Goal: Navigation & Orientation: Find specific page/section

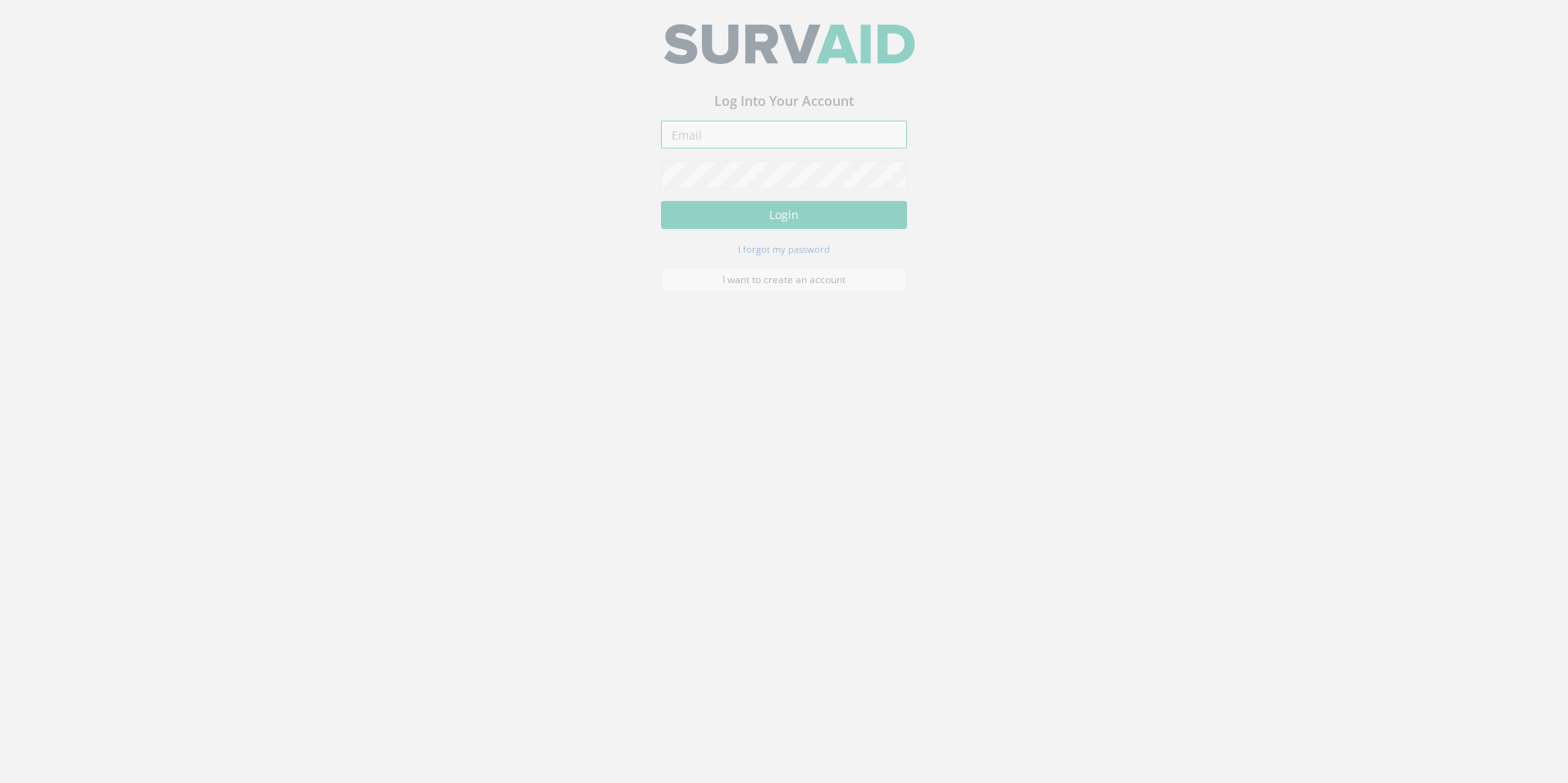
type input "tim.pullen@technicsgroup.com"
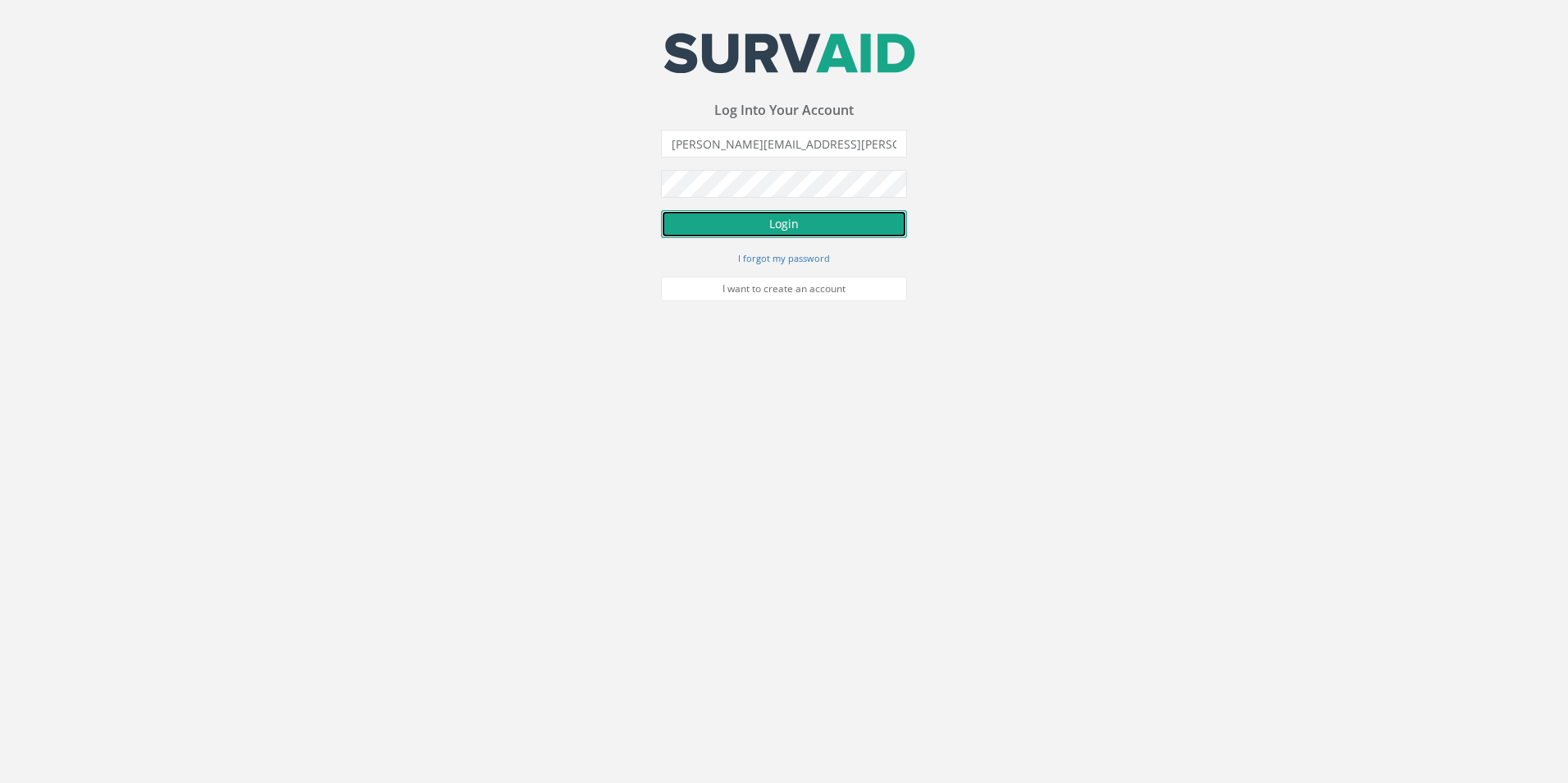
click at [779, 230] on button "Login" at bounding box center [784, 224] width 246 height 28
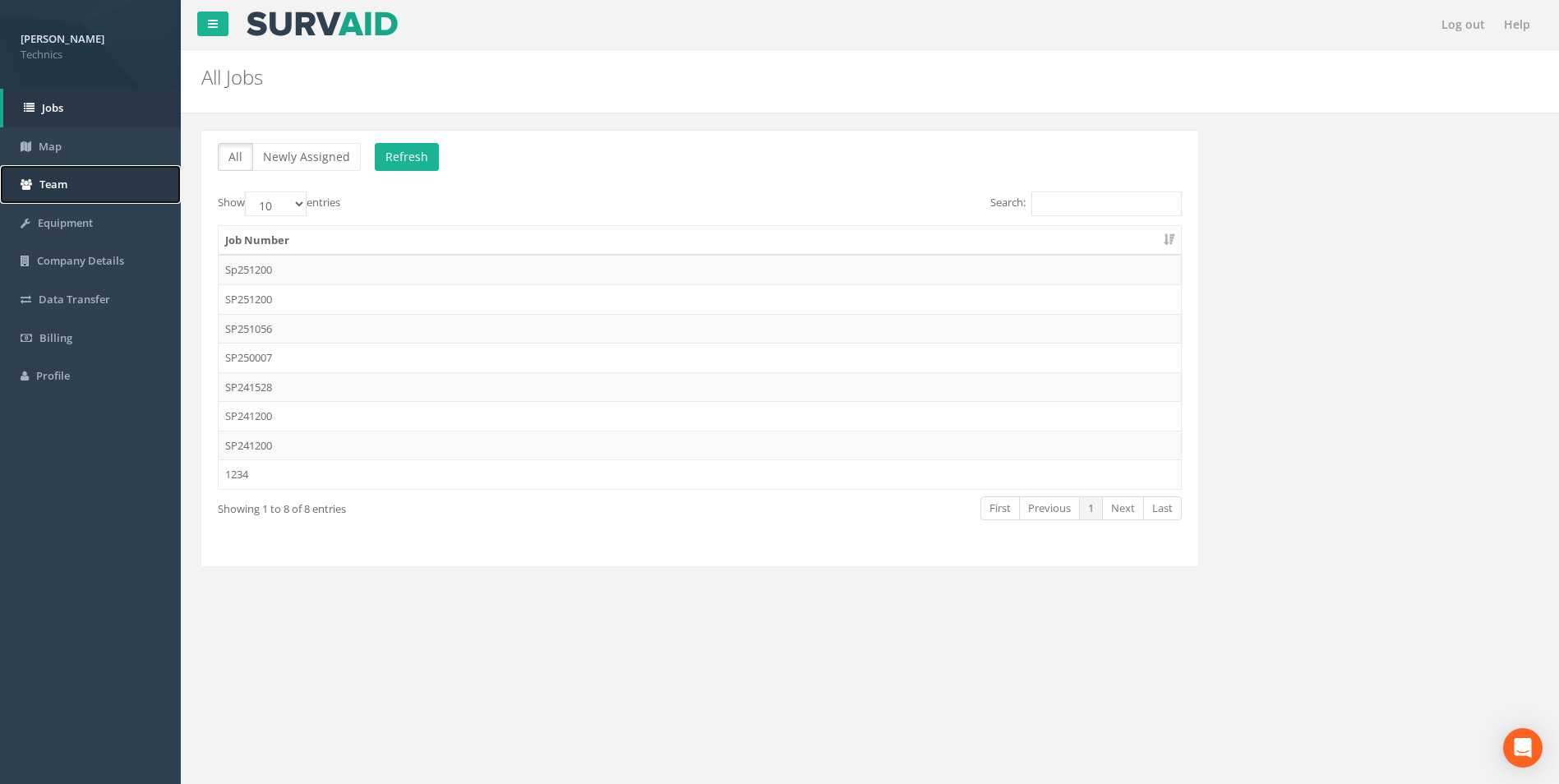
click at [50, 187] on span "Team" at bounding box center [53, 184] width 28 height 15
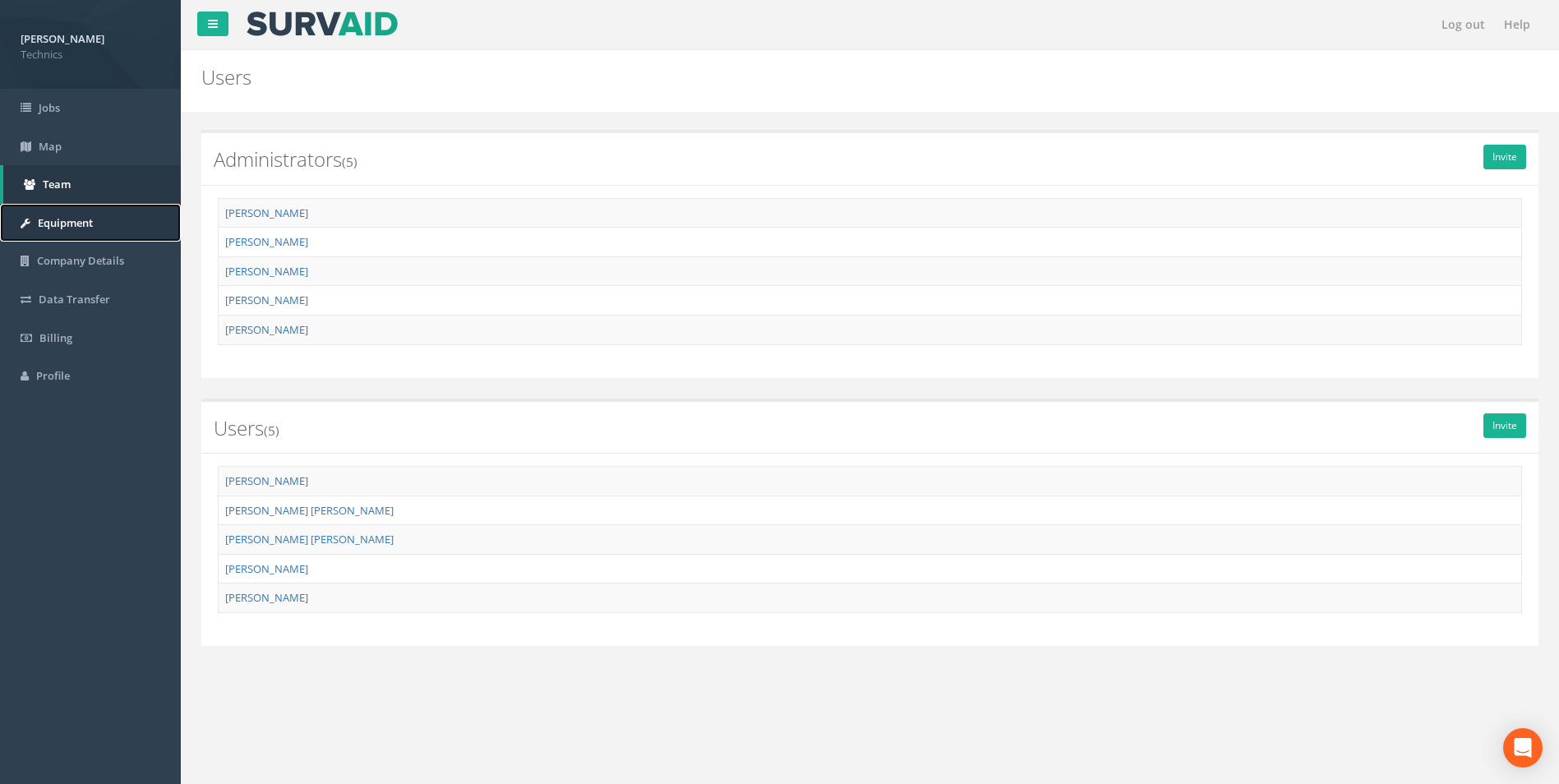
click at [86, 220] on span "Equipment" at bounding box center [65, 222] width 55 height 15
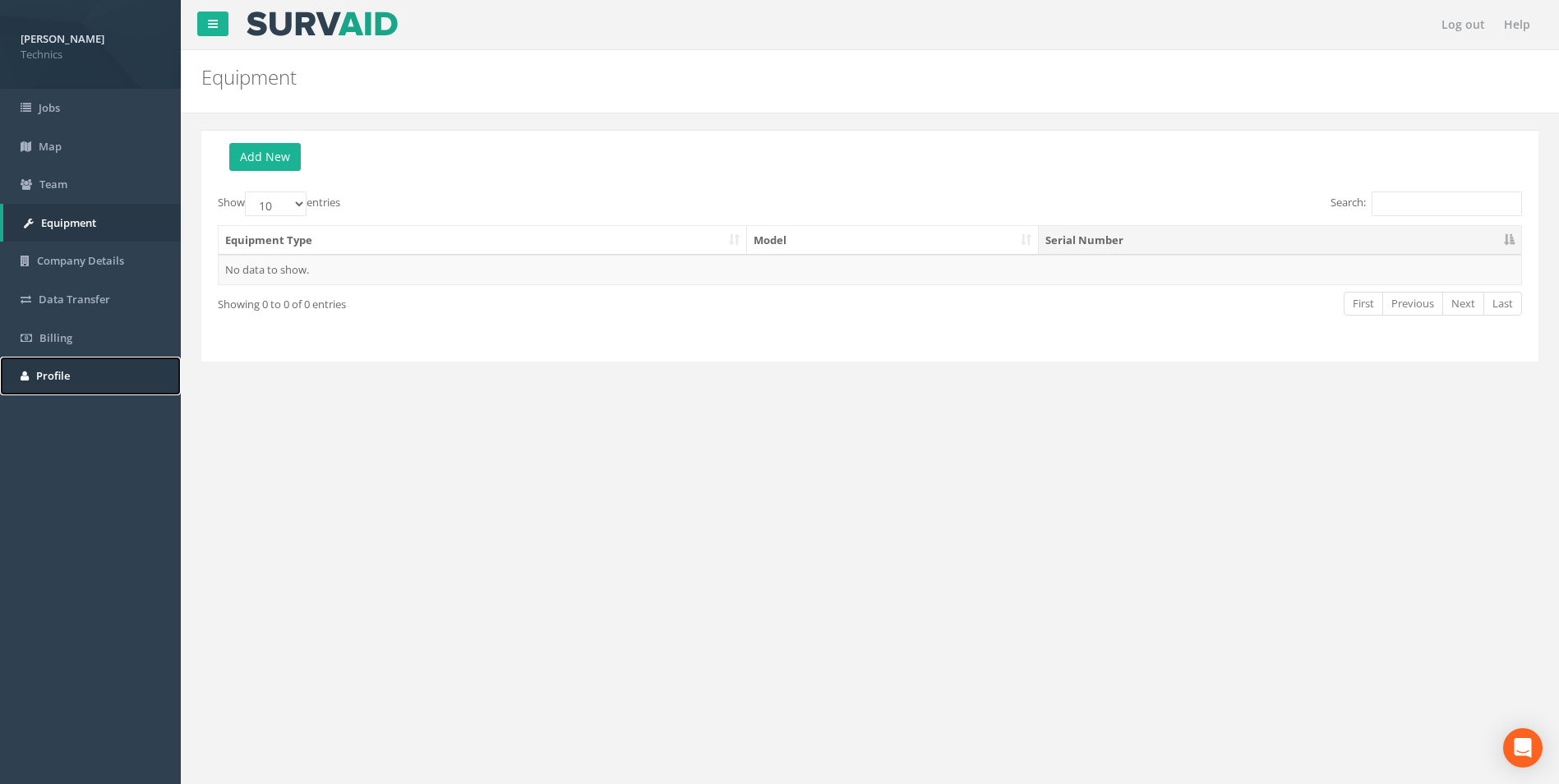
click at [63, 375] on span "Profile" at bounding box center [52, 376] width 33 height 15
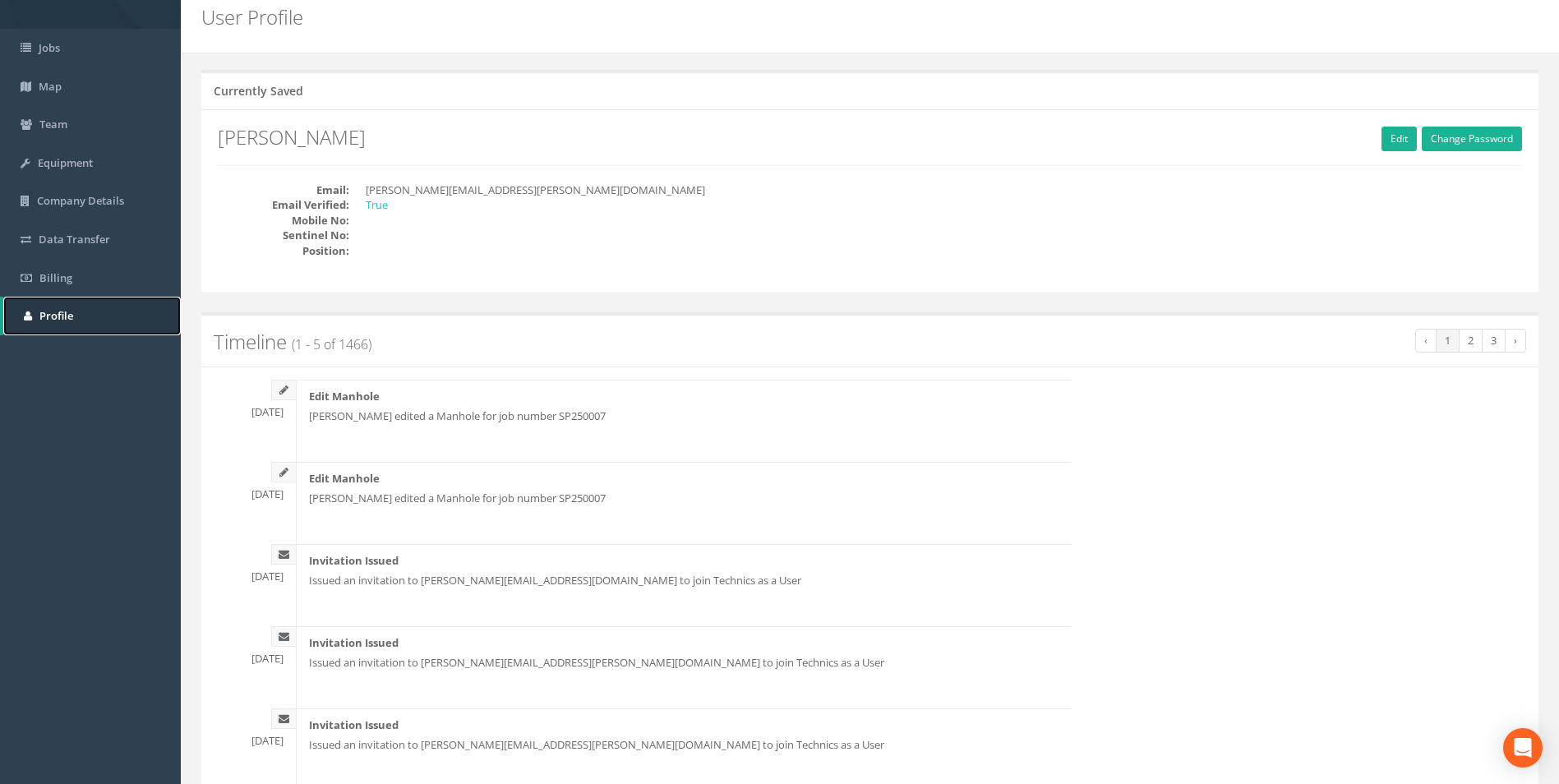
scroll to position [137, 0]
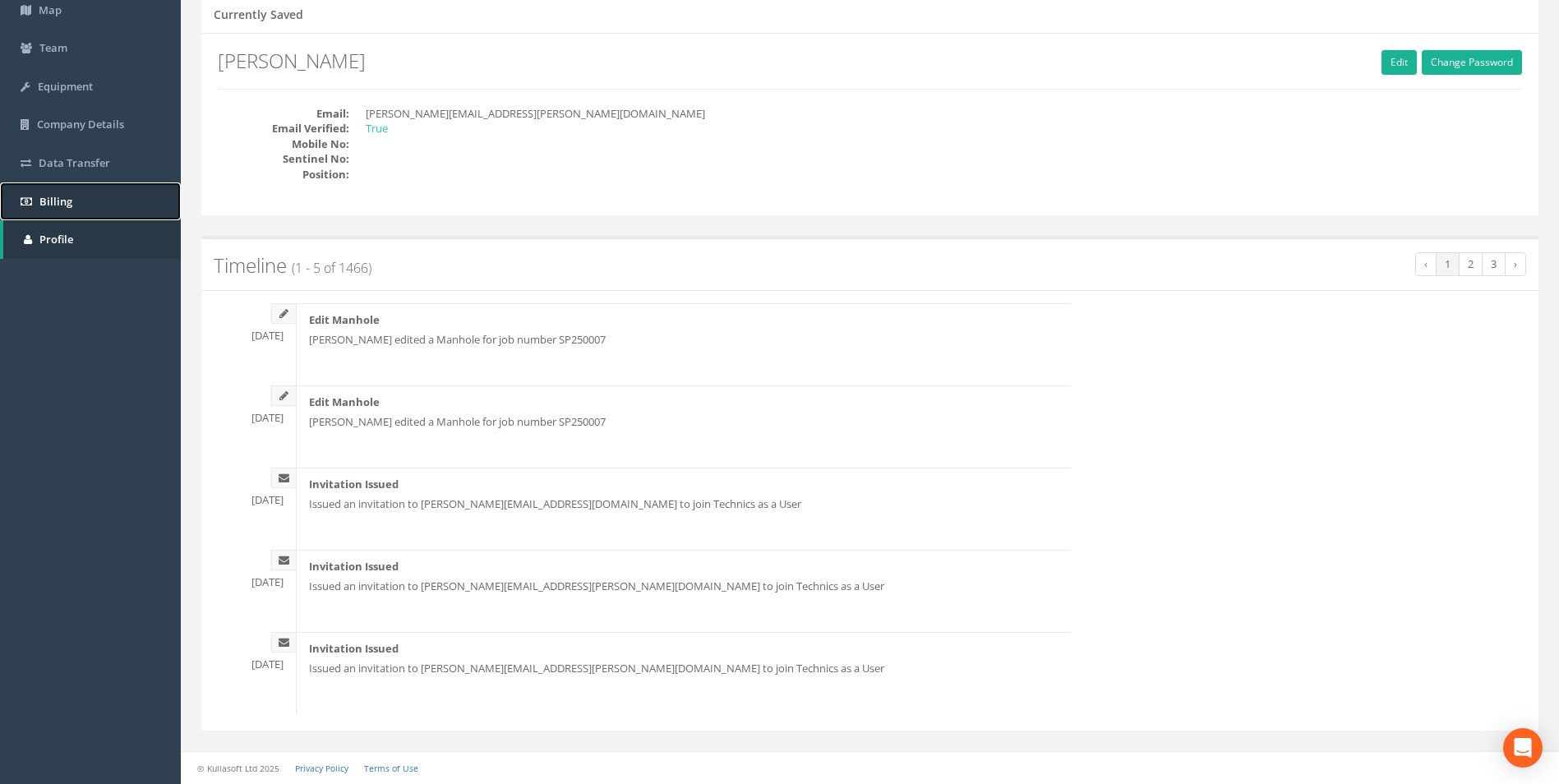
click at [42, 206] on span "Billing" at bounding box center [55, 202] width 32 height 15
